Goal: Browse casually: Explore the website without a specific task or goal

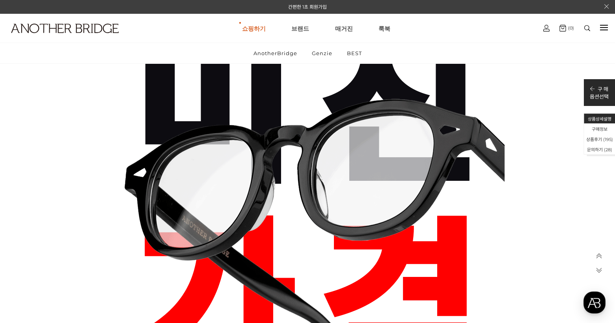
scroll to position [1118, 0]
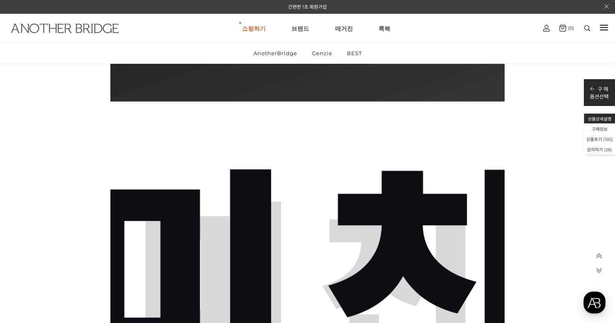
click at [89, 24] on img at bounding box center [65, 28] width 108 height 9
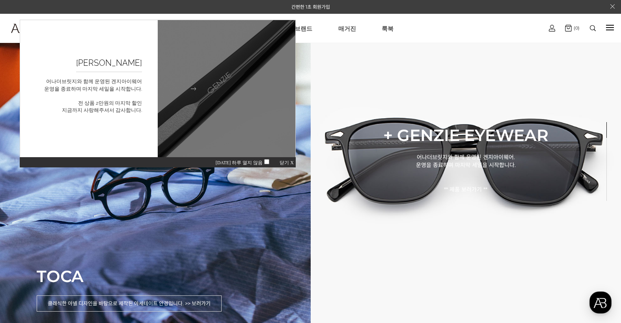
click at [204, 106] on img at bounding box center [226, 88] width 151 height 151
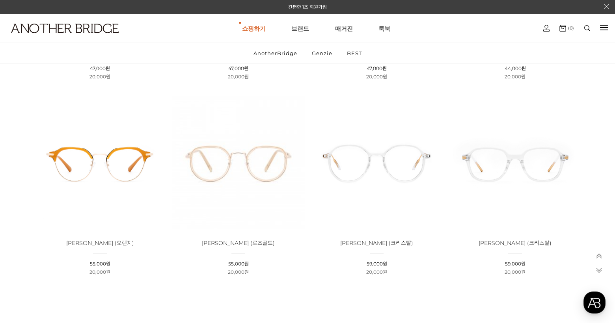
scroll to position [2367, 0]
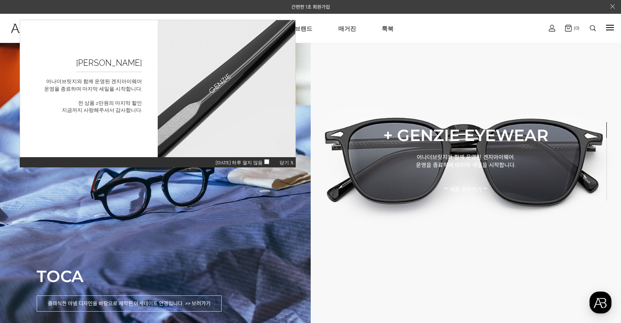
click at [282, 161] on span "닫기 X" at bounding box center [287, 163] width 14 height 6
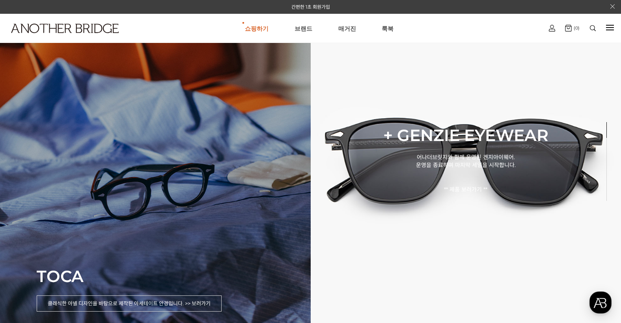
click at [241, 155] on div "TOCA 클래식한 아넬 디자인을 바탕으로 제작된 아세테이트 안경입니다. >> 보러가기" at bounding box center [155, 161] width 311 height 323
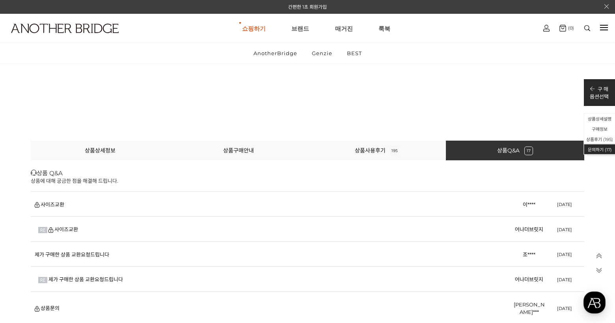
scroll to position [17948, 0]
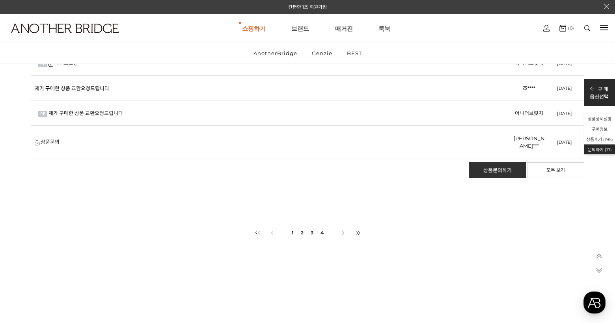
click at [114, 116] on td "제가 구매한 상품 교환요청드립니다" at bounding box center [272, 113] width 483 height 25
click at [112, 112] on link "제가 구매한 상품 교환요청드립니다" at bounding box center [86, 113] width 75 height 6
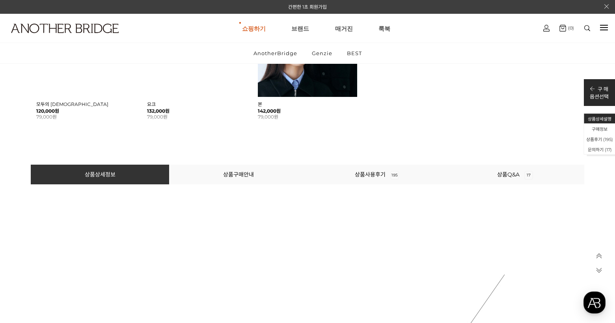
scroll to position [595, 0]
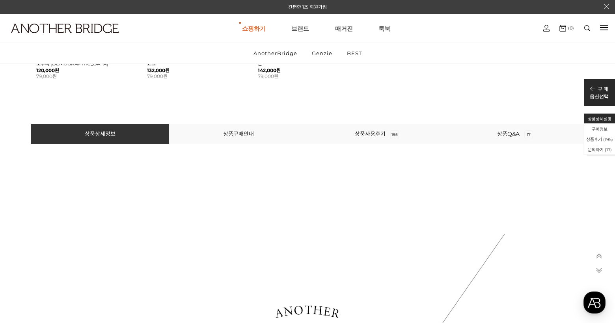
click at [237, 139] on li "상품구매안내" at bounding box center [238, 134] width 138 height 20
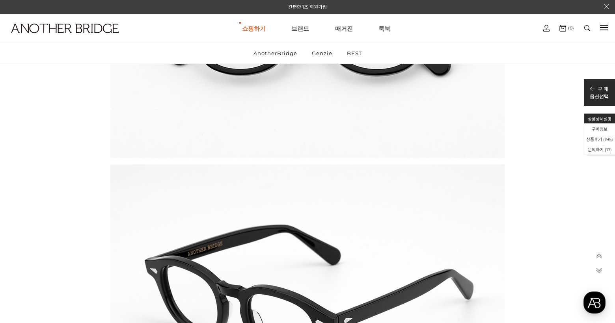
scroll to position [16565, 0]
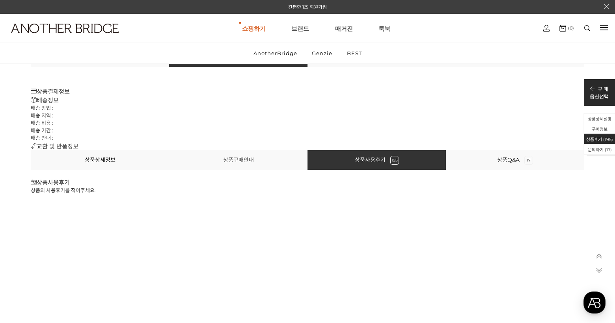
click at [233, 161] on link "상품구매안내" at bounding box center [238, 160] width 31 height 7
click at [32, 148] on icon at bounding box center [34, 146] width 6 height 6
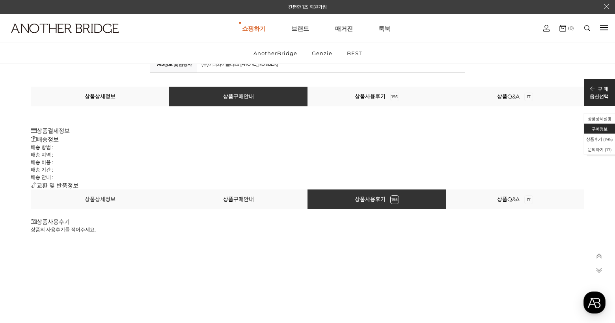
click at [92, 201] on link "상품상세정보" at bounding box center [100, 199] width 31 height 7
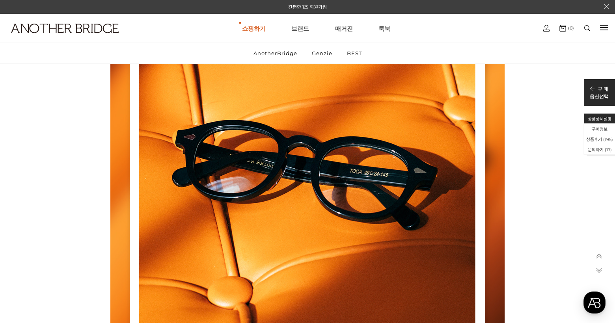
scroll to position [1698, 0]
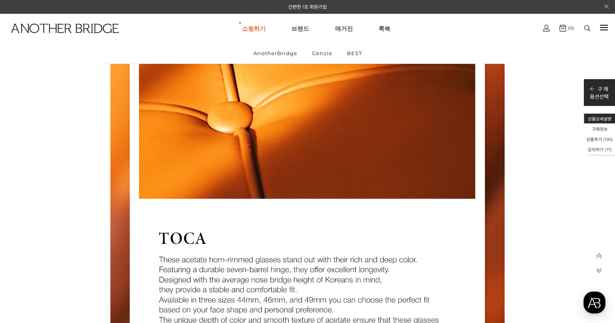
click at [604, 119] on li "상품상세설명" at bounding box center [600, 119] width 31 height 10
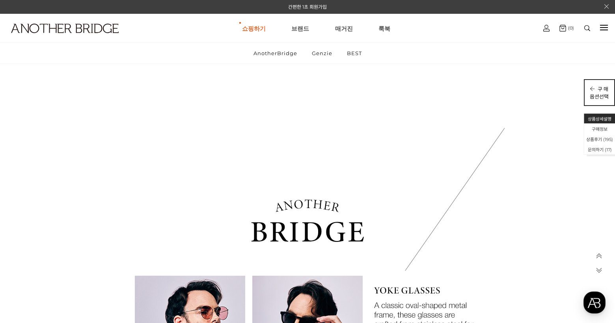
scroll to position [672, 0]
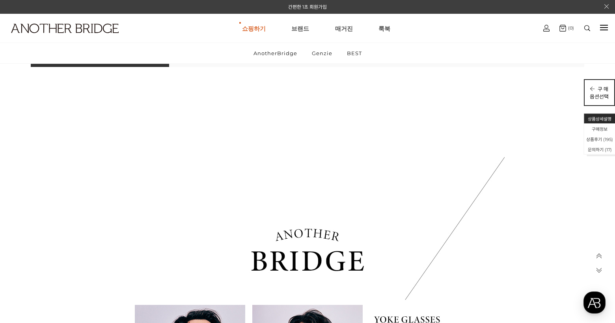
click at [605, 93] on p "옵션선택" at bounding box center [599, 96] width 19 height 7
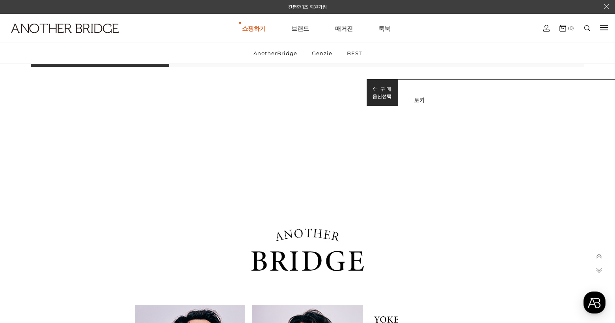
click at [369, 95] on div "구 매 옵션선택" at bounding box center [382, 92] width 31 height 27
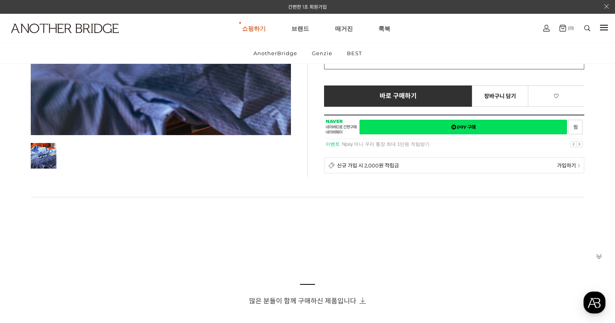
scroll to position [159, 0]
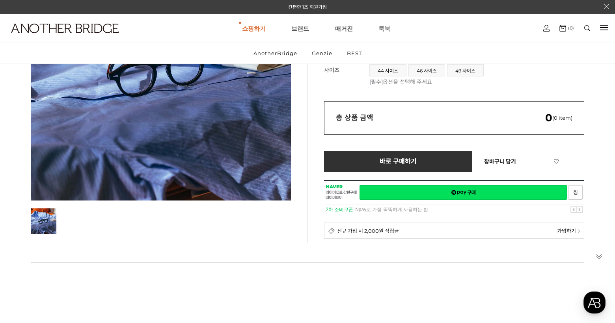
click at [390, 29] on link "룩북" at bounding box center [385, 28] width 12 height 28
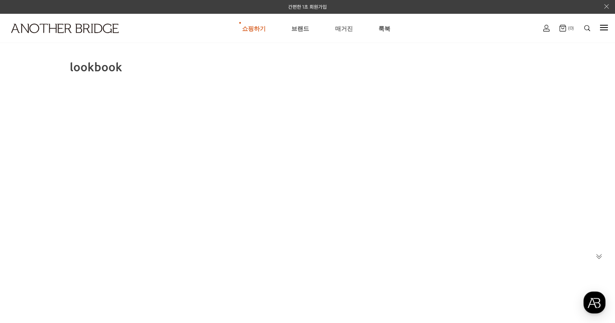
click at [338, 30] on link "매거진" at bounding box center [344, 28] width 18 height 28
click at [299, 26] on link "브랜드" at bounding box center [301, 28] width 18 height 28
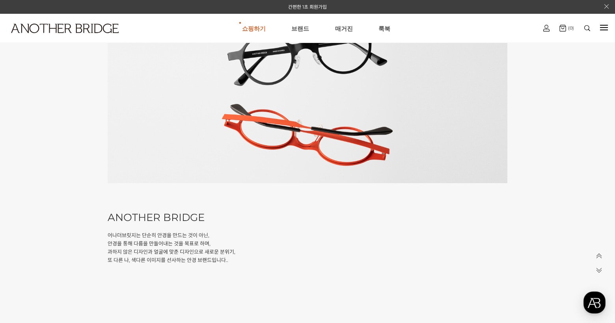
scroll to position [316, 0]
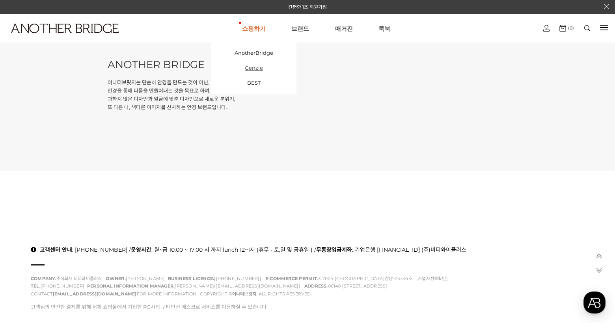
click at [260, 69] on link "Genzie" at bounding box center [253, 67] width 85 height 15
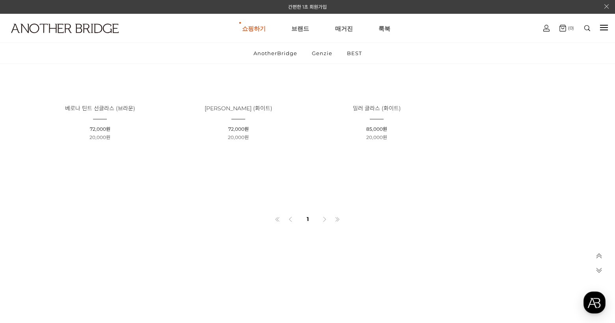
scroll to position [2882, 0]
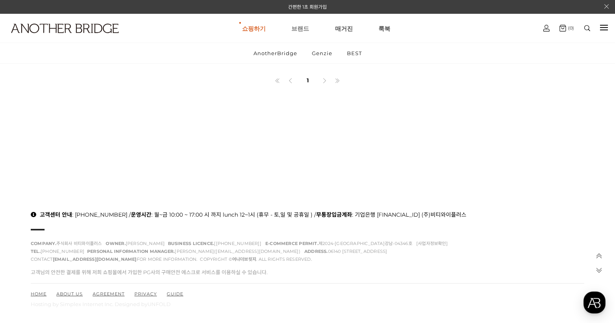
click at [301, 27] on link "브랜드" at bounding box center [301, 28] width 18 height 28
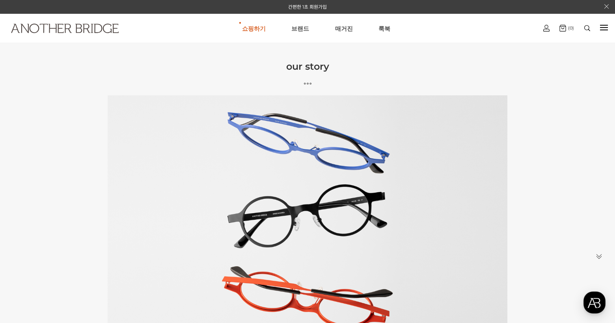
click at [108, 28] on img at bounding box center [65, 28] width 108 height 9
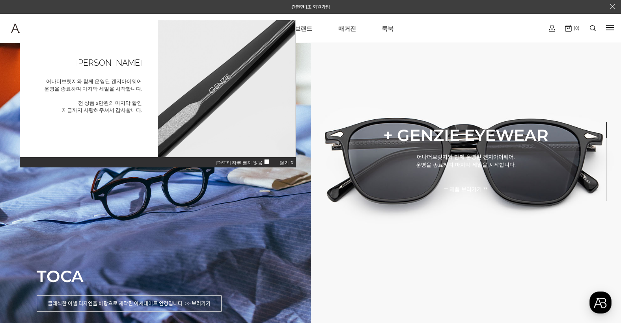
click at [288, 159] on div "[DATE] 하루 열지 않음 닫기 X" at bounding box center [158, 162] width 276 height 11
click at [285, 161] on span "닫기 X" at bounding box center [287, 163] width 14 height 6
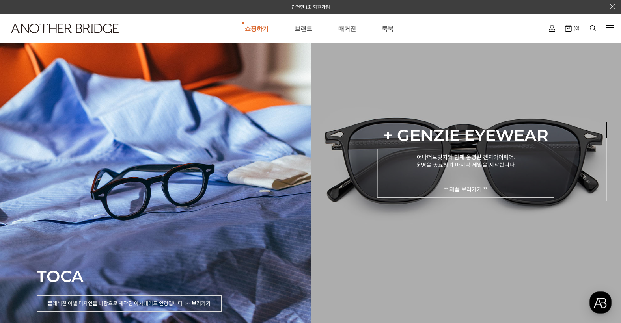
click at [509, 163] on p "어나더브릿지와 함께 운영된 겐지아이웨어. 운영을 종료하며 마지막 세일을 시작합니다. ** 제품 보러가기 **" at bounding box center [465, 173] width 177 height 49
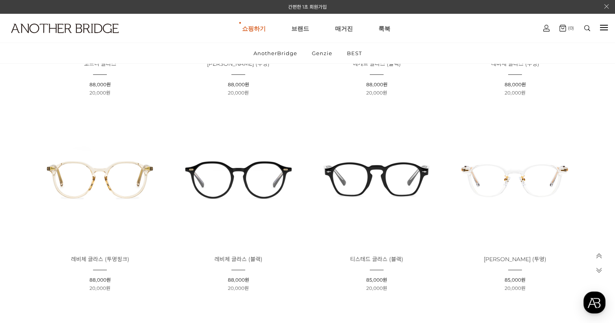
scroll to position [1026, 0]
click at [277, 186] on img at bounding box center [238, 179] width 133 height 133
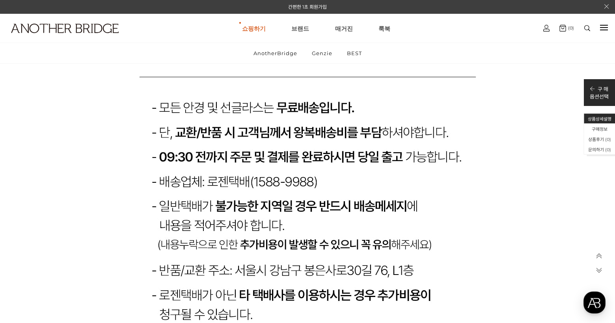
scroll to position [7652, 0]
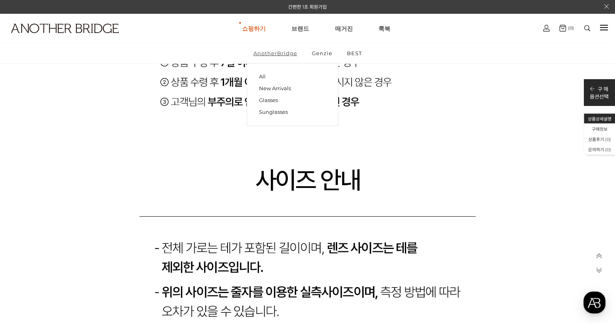
click at [284, 53] on link "AnotherBridge" at bounding box center [275, 53] width 57 height 21
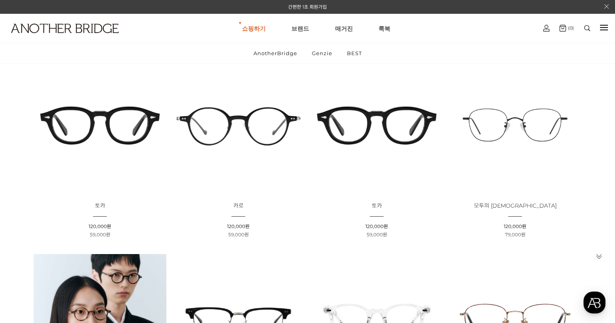
click at [125, 124] on img at bounding box center [100, 125] width 133 height 133
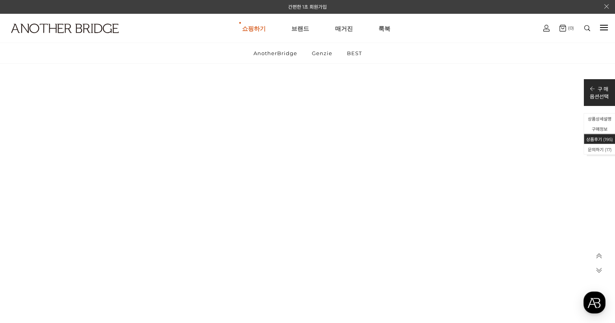
scroll to position [17186, 0]
